Goal: Go to known website: Access a specific website the user already knows

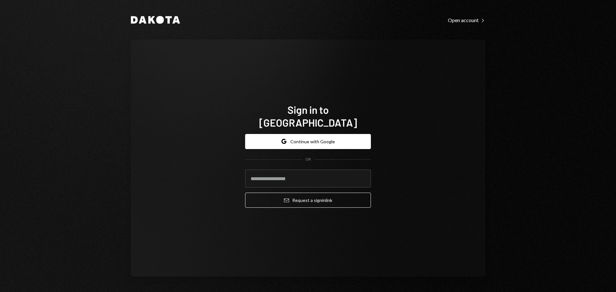
click at [0, 292] on com-1password-button at bounding box center [0, 292] width 0 height 0
type input "**********"
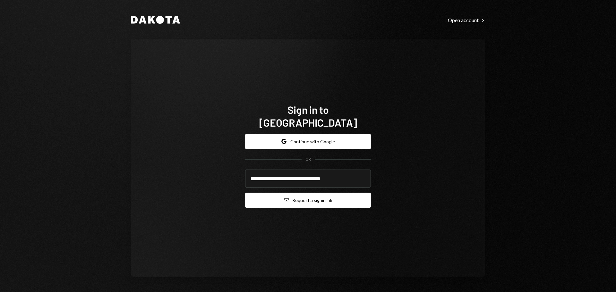
click at [306, 195] on button "Email Request a sign in link" at bounding box center [308, 200] width 126 height 15
